Goal: Task Accomplishment & Management: Use online tool/utility

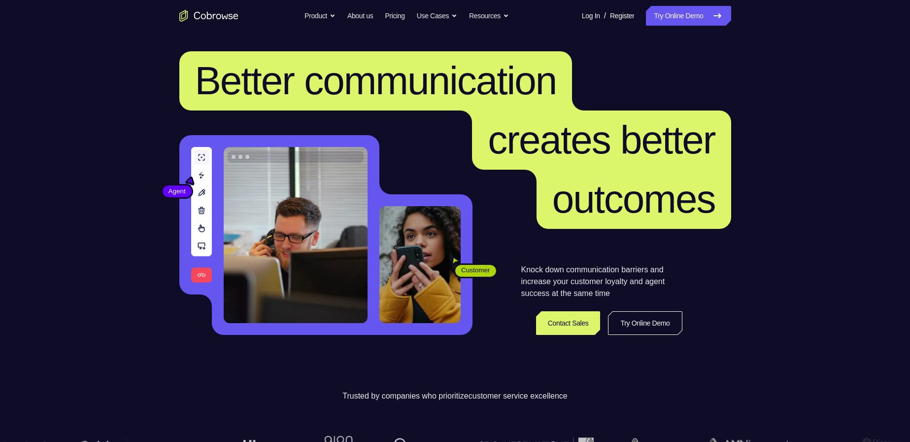
drag, startPoint x: 697, startPoint y: 13, endPoint x: 673, endPoint y: 1, distance: 26.4
click at [697, 13] on link "Try Online Demo" at bounding box center [688, 16] width 85 height 20
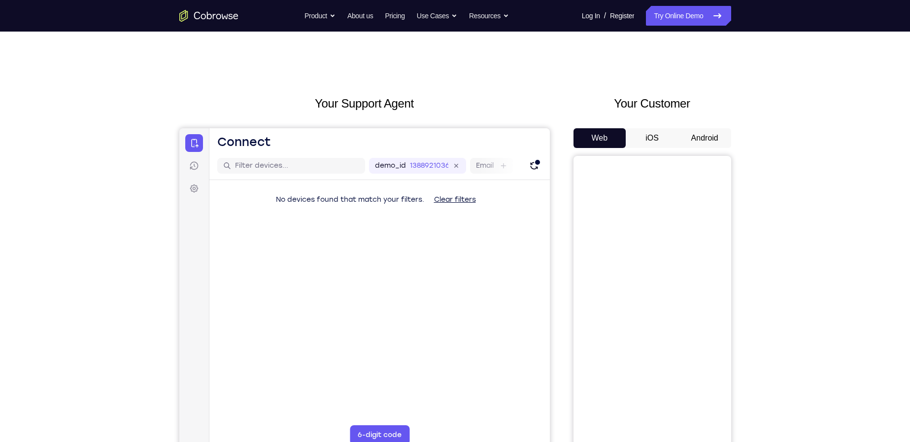
click at [705, 138] on button "Android" at bounding box center [705, 138] width 53 height 20
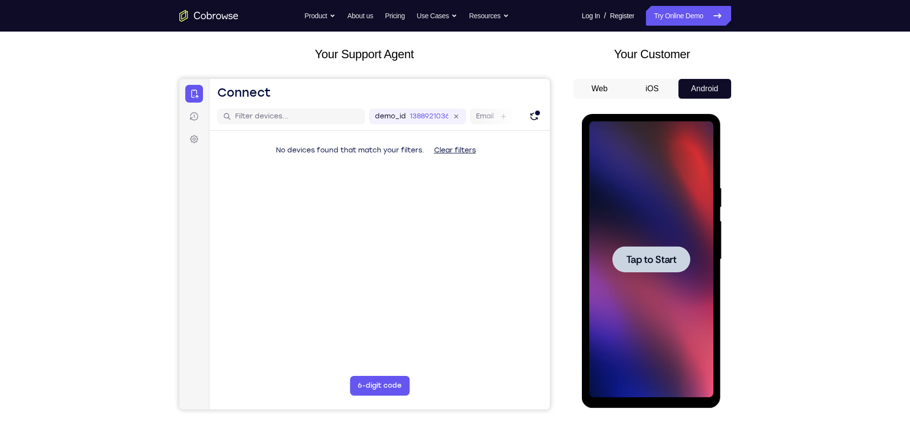
click at [631, 300] on div at bounding box center [651, 259] width 124 height 276
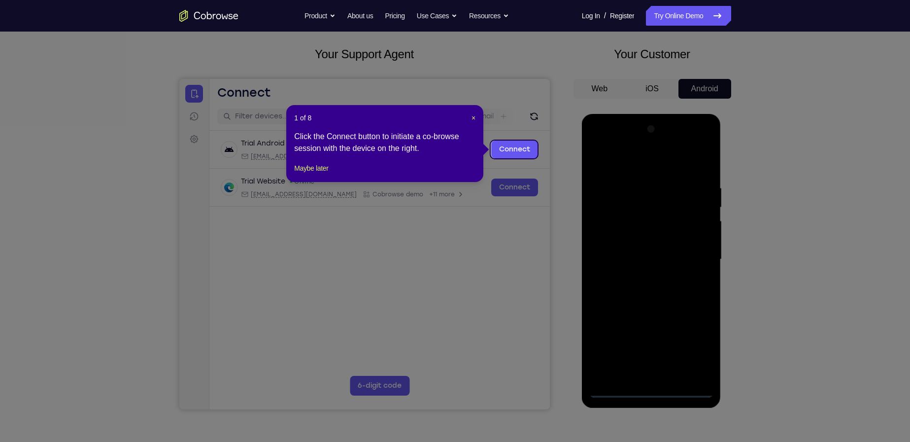
click at [477, 119] on div "1 of 8 × Click the Connect button to initiate a co-browse session with the devi…" at bounding box center [384, 143] width 197 height 77
click at [475, 118] on span "×" at bounding box center [474, 118] width 4 height 8
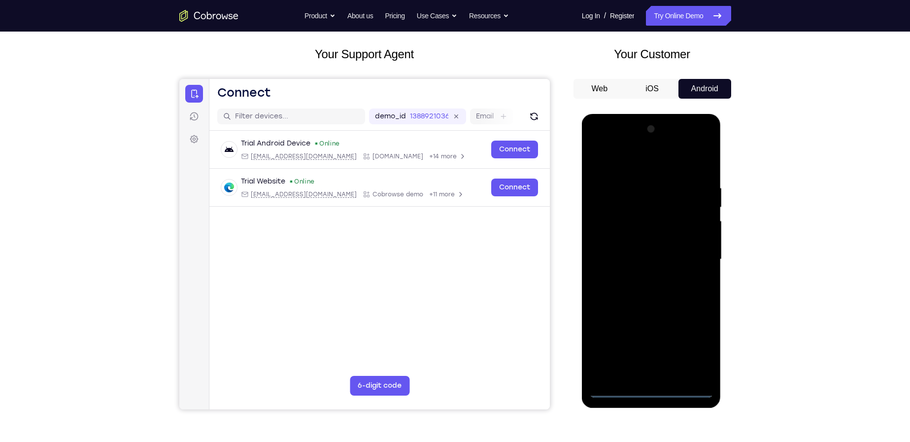
click at [651, 387] on div at bounding box center [651, 259] width 124 height 276
click at [695, 346] on div at bounding box center [651, 259] width 124 height 276
click at [647, 166] on div at bounding box center [651, 259] width 124 height 276
click at [694, 254] on div at bounding box center [651, 259] width 124 height 276
click at [642, 278] on div at bounding box center [651, 259] width 124 height 276
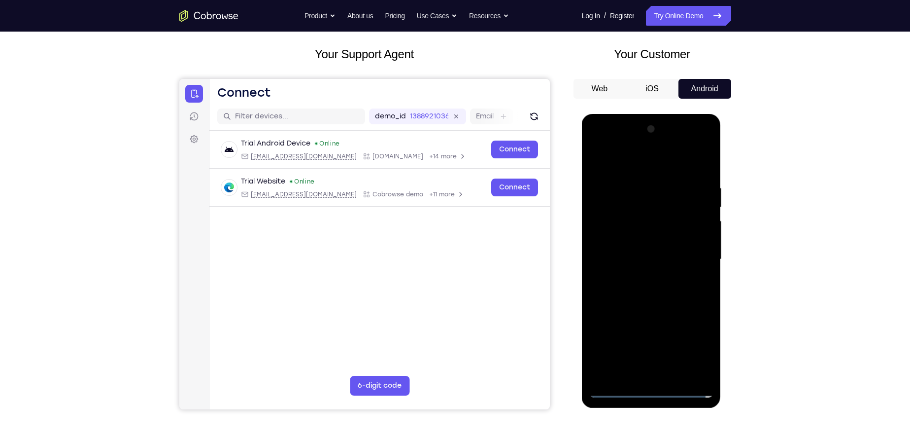
click at [648, 246] on div at bounding box center [651, 259] width 124 height 276
click at [647, 233] on div at bounding box center [651, 259] width 124 height 276
click at [620, 255] on div at bounding box center [651, 259] width 124 height 276
click at [640, 292] on div at bounding box center [651, 259] width 124 height 276
click at [649, 282] on div at bounding box center [651, 259] width 124 height 276
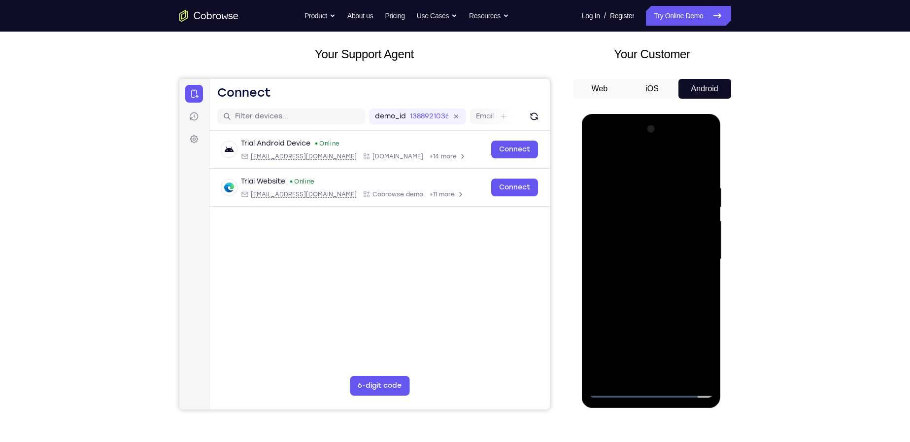
click at [649, 282] on div at bounding box center [651, 259] width 124 height 276
click at [655, 259] on div at bounding box center [651, 259] width 124 height 276
click at [664, 295] on div at bounding box center [651, 259] width 124 height 276
click at [662, 289] on div at bounding box center [651, 259] width 124 height 276
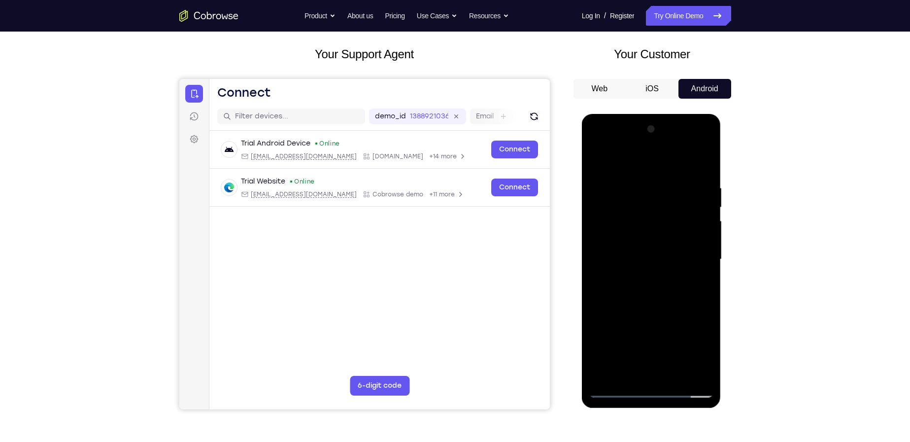
click at [661, 288] on div at bounding box center [651, 259] width 124 height 276
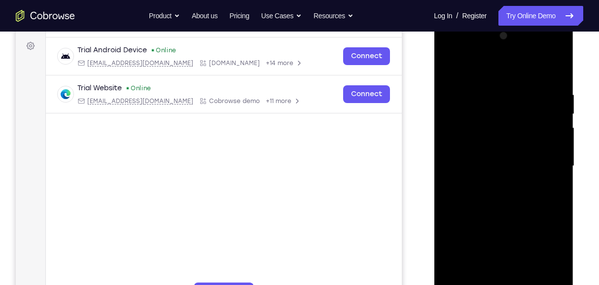
scroll to position [154, 0]
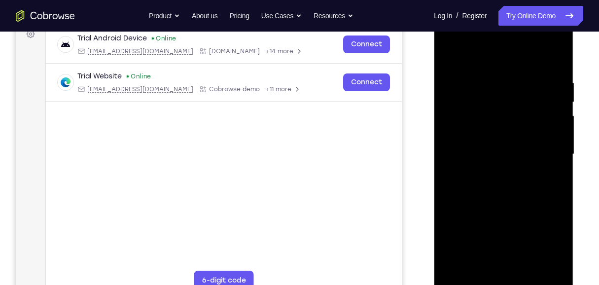
click at [490, 184] on div at bounding box center [503, 154] width 124 height 276
drag, startPoint x: 497, startPoint y: 75, endPoint x: 510, endPoint y: 238, distance: 162.6
click at [510, 238] on div at bounding box center [503, 154] width 124 height 276
click at [500, 262] on div at bounding box center [503, 154] width 124 height 276
drag, startPoint x: 498, startPoint y: 83, endPoint x: 521, endPoint y: 215, distance: 133.6
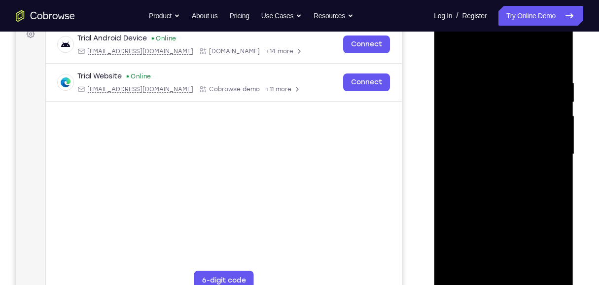
click at [521, 213] on div at bounding box center [503, 154] width 124 height 276
click at [497, 195] on div at bounding box center [503, 154] width 124 height 276
click at [493, 157] on div at bounding box center [503, 154] width 124 height 276
click at [489, 142] on div at bounding box center [503, 154] width 124 height 276
drag, startPoint x: 488, startPoint y: 164, endPoint x: 491, endPoint y: 159, distance: 5.7
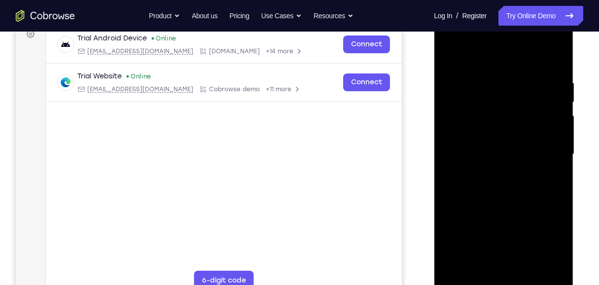
click at [488, 163] on div at bounding box center [503, 154] width 124 height 276
click at [513, 195] on div at bounding box center [503, 154] width 124 height 276
click at [505, 185] on div at bounding box center [503, 154] width 124 height 276
click at [505, 187] on div at bounding box center [503, 154] width 124 height 276
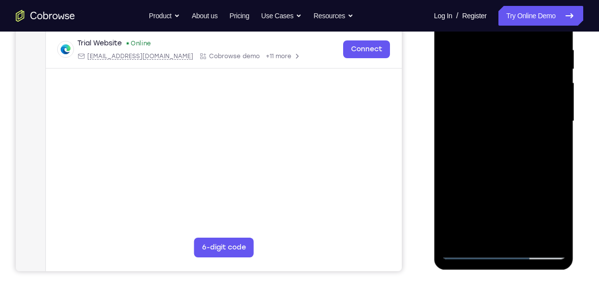
click at [513, 53] on div at bounding box center [503, 121] width 124 height 276
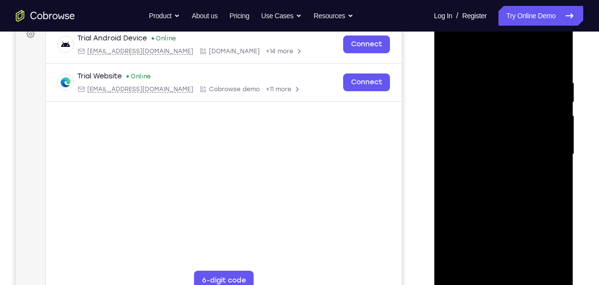
click at [550, 155] on div at bounding box center [503, 154] width 124 height 276
click at [553, 61] on div at bounding box center [503, 154] width 124 height 276
click at [513, 199] on div at bounding box center [503, 154] width 124 height 276
click at [554, 57] on div at bounding box center [503, 154] width 124 height 276
click at [478, 79] on div at bounding box center [503, 154] width 124 height 276
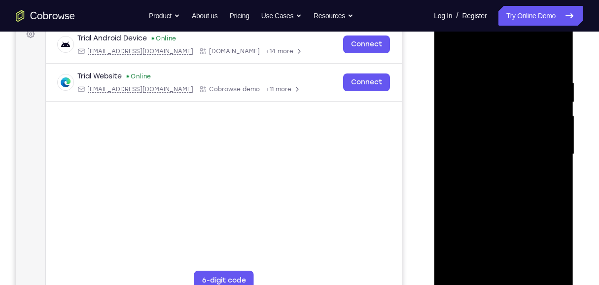
drag, startPoint x: 500, startPoint y: 190, endPoint x: 511, endPoint y: 99, distance: 92.4
click at [511, 99] on div at bounding box center [503, 154] width 124 height 276
click at [542, 146] on div at bounding box center [503, 154] width 124 height 276
drag, startPoint x: 480, startPoint y: 131, endPoint x: 483, endPoint y: 209, distance: 78.4
click at [485, 205] on div at bounding box center [503, 154] width 124 height 276
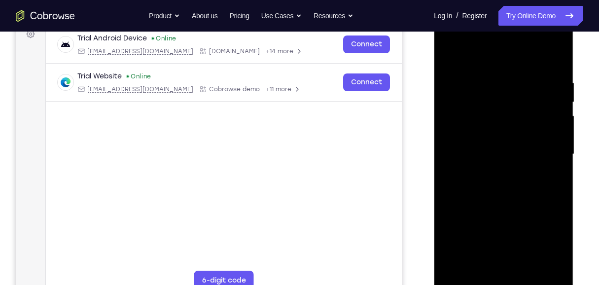
click at [450, 249] on div at bounding box center [503, 154] width 124 height 276
drag, startPoint x: 452, startPoint y: 204, endPoint x: 472, endPoint y: 143, distance: 64.1
click at [466, 154] on div at bounding box center [503, 154] width 124 height 276
click at [528, 270] on div at bounding box center [503, 154] width 124 height 276
click at [503, 209] on div at bounding box center [503, 154] width 124 height 276
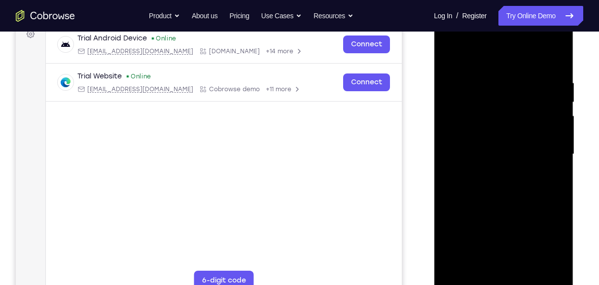
drag, startPoint x: 509, startPoint y: 243, endPoint x: 522, endPoint y: 153, distance: 90.7
click at [522, 153] on div at bounding box center [503, 154] width 124 height 276
drag, startPoint x: 500, startPoint y: 157, endPoint x: 506, endPoint y: 226, distance: 68.8
click at [506, 226] on div at bounding box center [503, 154] width 124 height 276
click at [519, 197] on div at bounding box center [503, 154] width 124 height 276
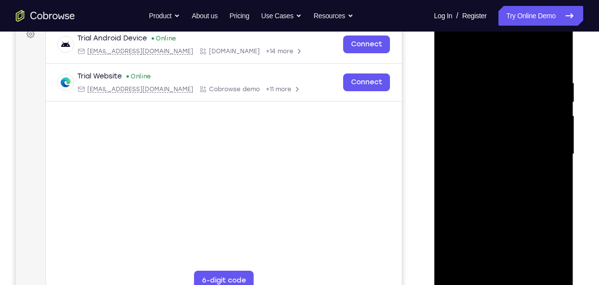
click at [447, 58] on div at bounding box center [503, 154] width 124 height 276
click at [496, 155] on div at bounding box center [503, 154] width 124 height 276
click at [447, 54] on div at bounding box center [503, 154] width 124 height 276
click at [496, 67] on div at bounding box center [503, 154] width 124 height 276
click at [460, 68] on div at bounding box center [503, 154] width 124 height 276
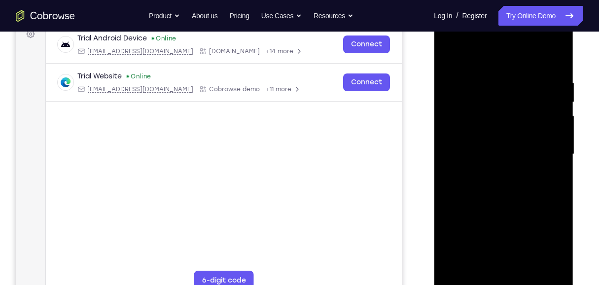
drag, startPoint x: 508, startPoint y: 238, endPoint x: 511, endPoint y: 127, distance: 110.4
click at [511, 127] on div at bounding box center [503, 154] width 124 height 276
drag, startPoint x: 498, startPoint y: 239, endPoint x: 505, endPoint y: 179, distance: 60.1
click at [505, 179] on div at bounding box center [503, 154] width 124 height 276
drag, startPoint x: 500, startPoint y: 228, endPoint x: 512, endPoint y: 175, distance: 53.7
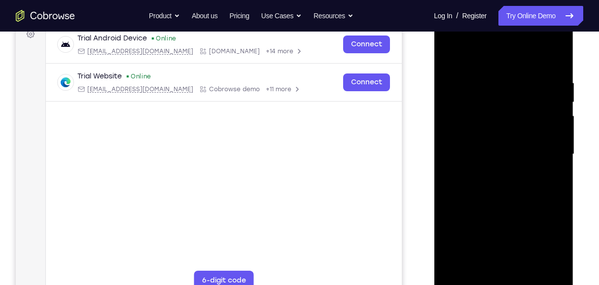
click at [512, 175] on div at bounding box center [503, 154] width 124 height 276
drag, startPoint x: 508, startPoint y: 237, endPoint x: 514, endPoint y: 205, distance: 32.1
click at [514, 205] on div at bounding box center [503, 154] width 124 height 276
click at [511, 206] on div at bounding box center [503, 154] width 124 height 276
click at [448, 56] on div at bounding box center [503, 154] width 124 height 276
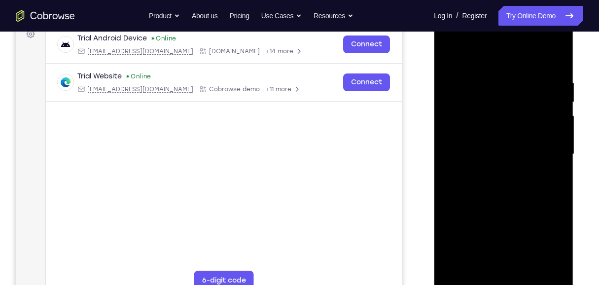
drag, startPoint x: 489, startPoint y: 207, endPoint x: 488, endPoint y: 224, distance: 16.8
click at [488, 224] on div at bounding box center [503, 154] width 124 height 276
drag, startPoint x: 504, startPoint y: 162, endPoint x: 509, endPoint y: 238, distance: 77.1
click at [509, 238] on div at bounding box center [503, 154] width 124 height 276
drag, startPoint x: 503, startPoint y: 153, endPoint x: 498, endPoint y: 233, distance: 80.5
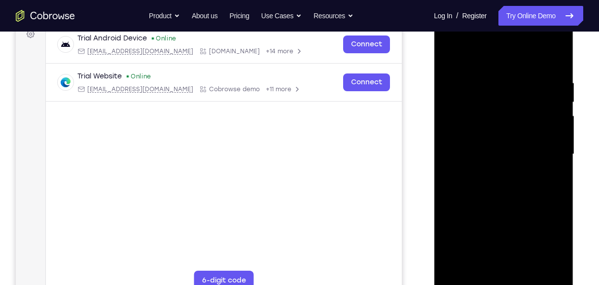
click at [498, 233] on div at bounding box center [503, 154] width 124 height 276
drag, startPoint x: 500, startPoint y: 165, endPoint x: 514, endPoint y: 215, distance: 52.1
click at [514, 215] on div at bounding box center [503, 154] width 124 height 276
click at [509, 207] on div at bounding box center [503, 154] width 124 height 276
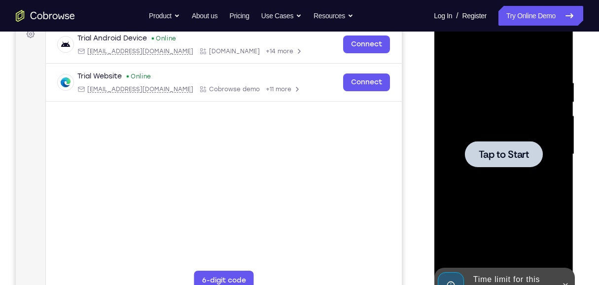
click at [535, 175] on div at bounding box center [503, 154] width 124 height 276
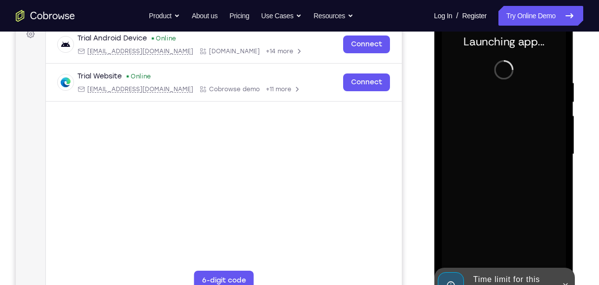
click at [450, 232] on div at bounding box center [503, 154] width 124 height 276
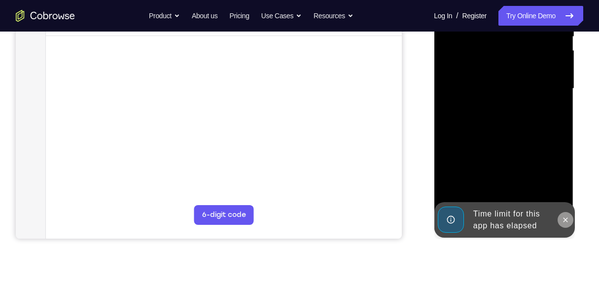
click at [571, 221] on button at bounding box center [565, 220] width 16 height 16
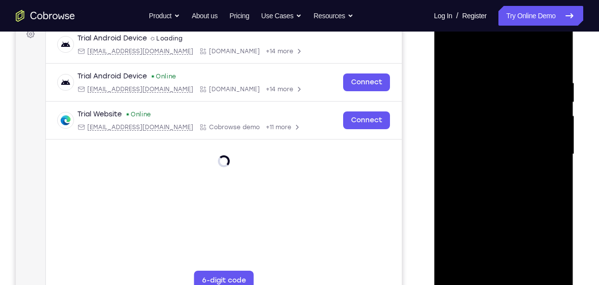
click at [505, 281] on div at bounding box center [503, 154] width 124 height 276
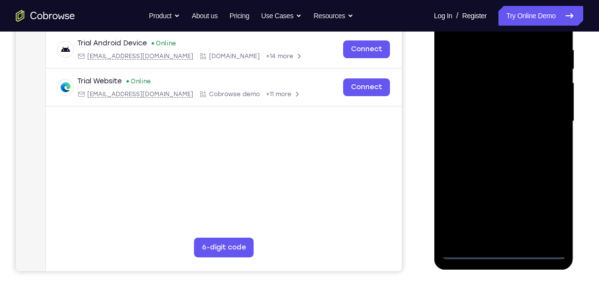
click at [502, 258] on div at bounding box center [503, 121] width 124 height 276
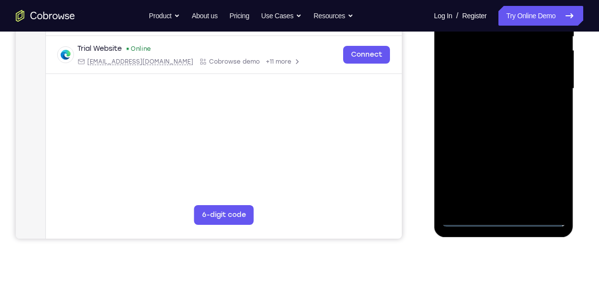
click at [548, 175] on div at bounding box center [503, 89] width 124 height 276
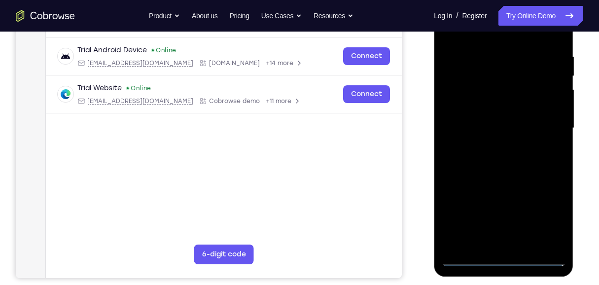
scroll to position [121, 0]
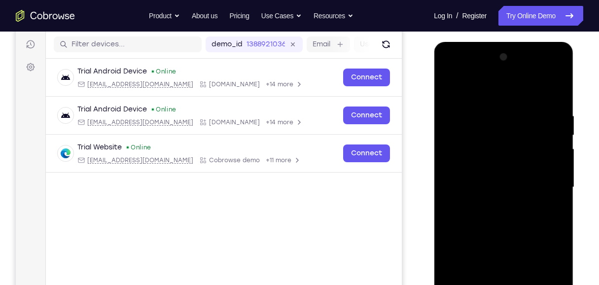
click at [499, 82] on div at bounding box center [503, 187] width 124 height 276
click at [546, 176] on div at bounding box center [503, 187] width 124 height 276
click at [492, 204] on div at bounding box center [503, 187] width 124 height 276
click at [495, 173] on div at bounding box center [503, 187] width 124 height 276
drag, startPoint x: 489, startPoint y: 169, endPoint x: 491, endPoint y: 164, distance: 5.1
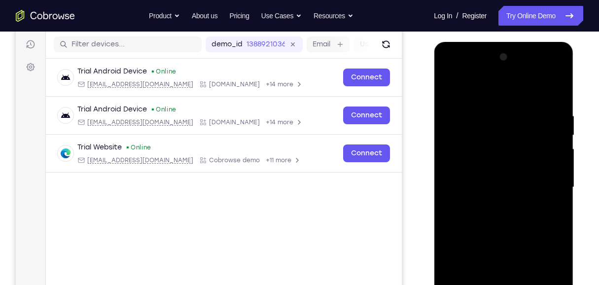
click at [489, 169] on div at bounding box center [503, 187] width 124 height 276
click at [508, 189] on div at bounding box center [503, 187] width 124 height 276
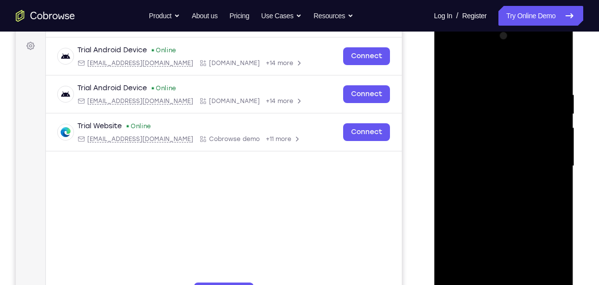
scroll to position [154, 0]
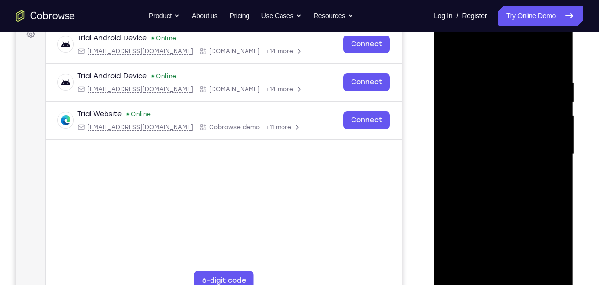
click at [509, 198] on div at bounding box center [503, 154] width 124 height 276
click at [489, 77] on div at bounding box center [503, 154] width 124 height 276
drag, startPoint x: 489, startPoint y: 61, endPoint x: 486, endPoint y: 29, distance: 31.6
click at [486, 29] on div at bounding box center [503, 154] width 124 height 276
click at [558, 149] on div at bounding box center [503, 154] width 124 height 276
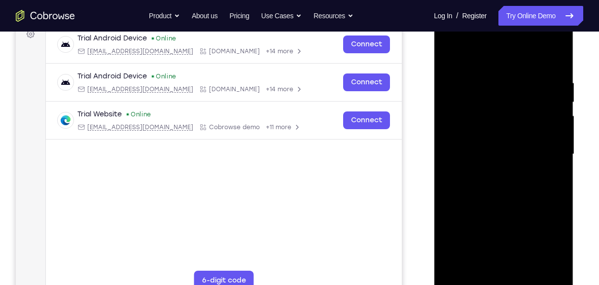
click at [558, 149] on div at bounding box center [503, 154] width 124 height 276
click at [555, 142] on div at bounding box center [503, 154] width 124 height 276
click at [554, 58] on div at bounding box center [503, 154] width 124 height 276
click at [528, 272] on div at bounding box center [503, 154] width 124 height 276
click at [500, 204] on div at bounding box center [503, 154] width 124 height 276
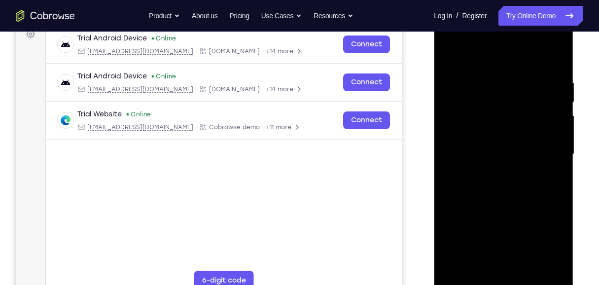
click at [502, 233] on div at bounding box center [503, 154] width 124 height 276
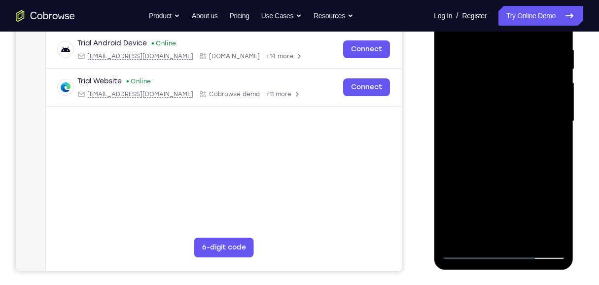
scroll to position [56, 0]
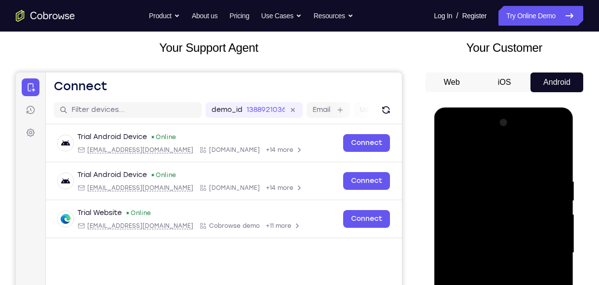
click at [446, 159] on div at bounding box center [503, 253] width 124 height 276
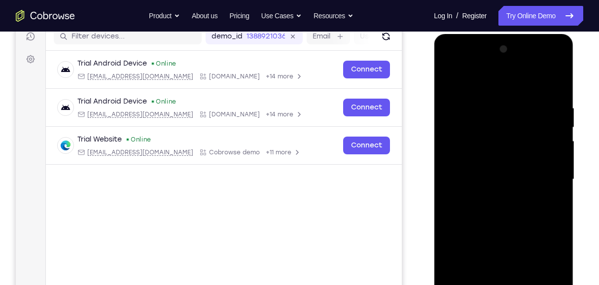
scroll to position [187, 0]
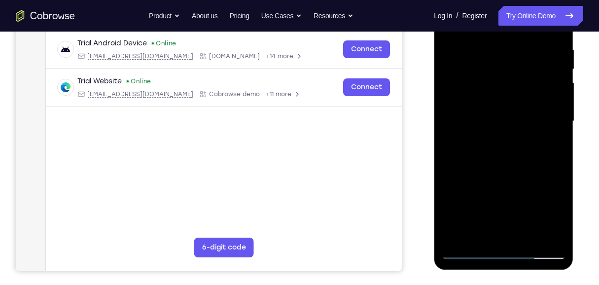
click at [487, 202] on div at bounding box center [503, 121] width 124 height 276
drag, startPoint x: 541, startPoint y: 102, endPoint x: 543, endPoint y: 114, distance: 12.5
click at [543, 114] on div at bounding box center [503, 121] width 124 height 276
drag, startPoint x: 535, startPoint y: 96, endPoint x: 526, endPoint y: 40, distance: 55.9
click at [526, 40] on div at bounding box center [503, 121] width 124 height 276
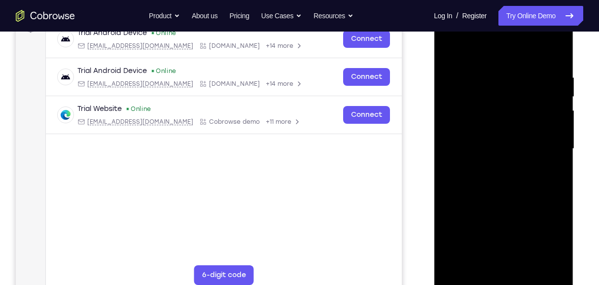
scroll to position [121, 0]
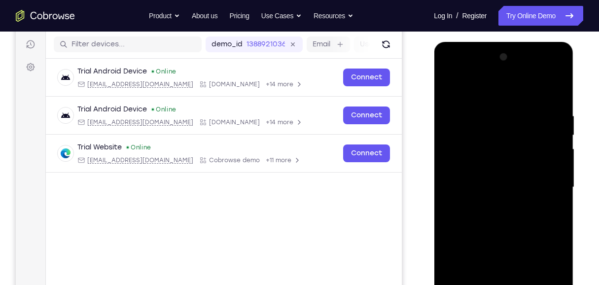
click at [453, 89] on div at bounding box center [503, 187] width 124 height 276
drag, startPoint x: 520, startPoint y: 219, endPoint x: 511, endPoint y: 127, distance: 92.6
click at [511, 127] on div at bounding box center [503, 187] width 124 height 276
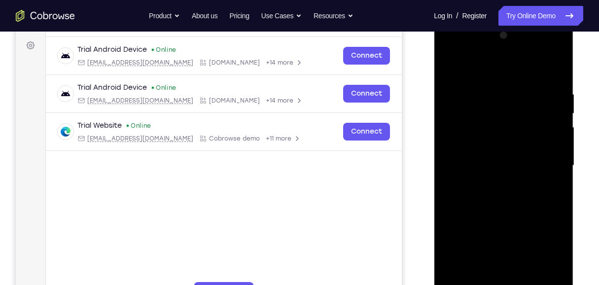
scroll to position [154, 0]
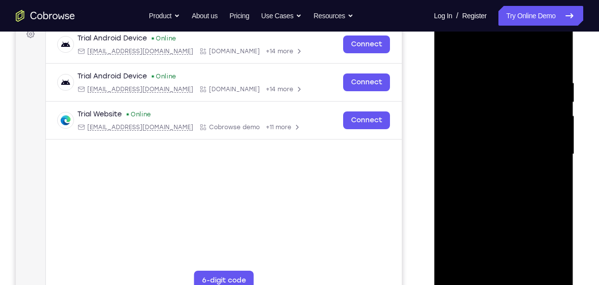
click at [498, 66] on div at bounding box center [503, 154] width 124 height 276
click at [460, 67] on div at bounding box center [503, 154] width 124 height 276
click at [450, 55] on div at bounding box center [503, 154] width 124 height 276
drag, startPoint x: 495, startPoint y: 86, endPoint x: 500, endPoint y: 199, distance: 113.4
click at [500, 199] on div at bounding box center [503, 154] width 124 height 276
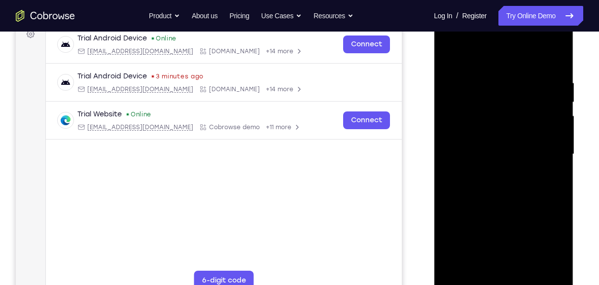
click at [530, 271] on div at bounding box center [503, 154] width 124 height 276
click at [528, 268] on div at bounding box center [503, 154] width 124 height 276
click at [529, 272] on div at bounding box center [503, 154] width 124 height 276
click at [483, 118] on div at bounding box center [503, 154] width 124 height 276
click at [449, 55] on div at bounding box center [503, 154] width 124 height 276
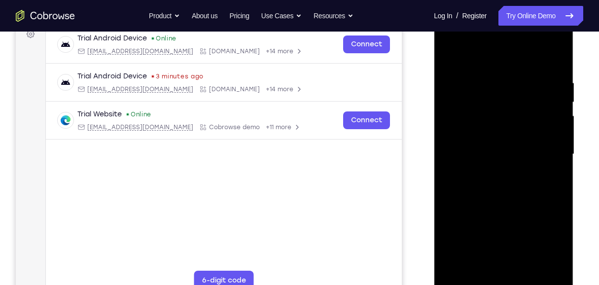
drag, startPoint x: 527, startPoint y: 230, endPoint x: 529, endPoint y: 156, distance: 74.4
click at [529, 156] on div at bounding box center [503, 154] width 124 height 276
click at [499, 204] on div at bounding box center [503, 154] width 124 height 276
click at [452, 57] on div at bounding box center [503, 154] width 124 height 276
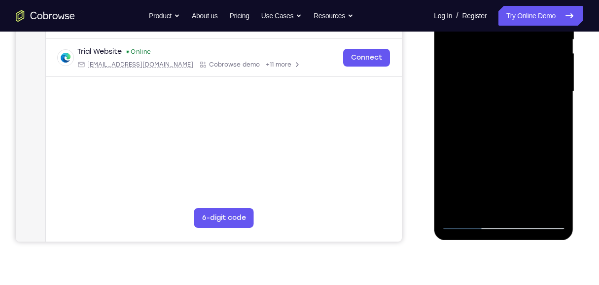
scroll to position [220, 0]
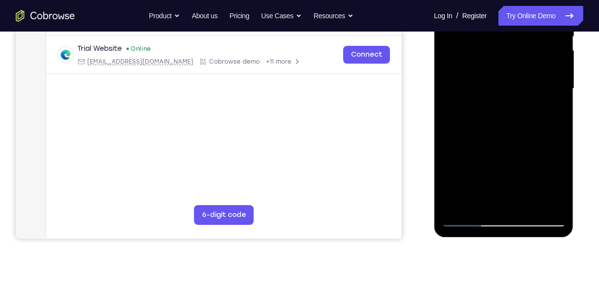
click at [480, 201] on div at bounding box center [503, 89] width 124 height 276
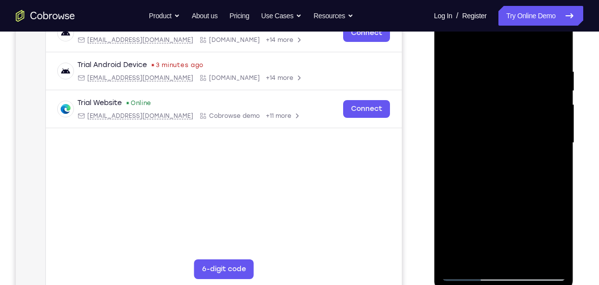
scroll to position [154, 0]
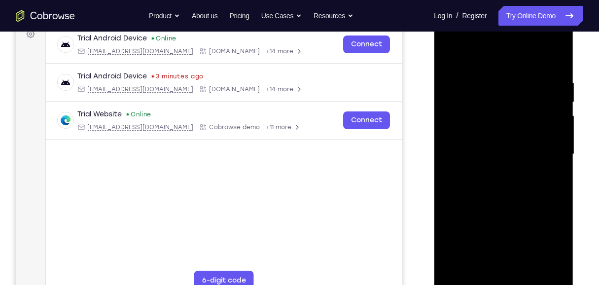
click at [477, 51] on div at bounding box center [503, 154] width 124 height 276
